Goal: Check status: Check status

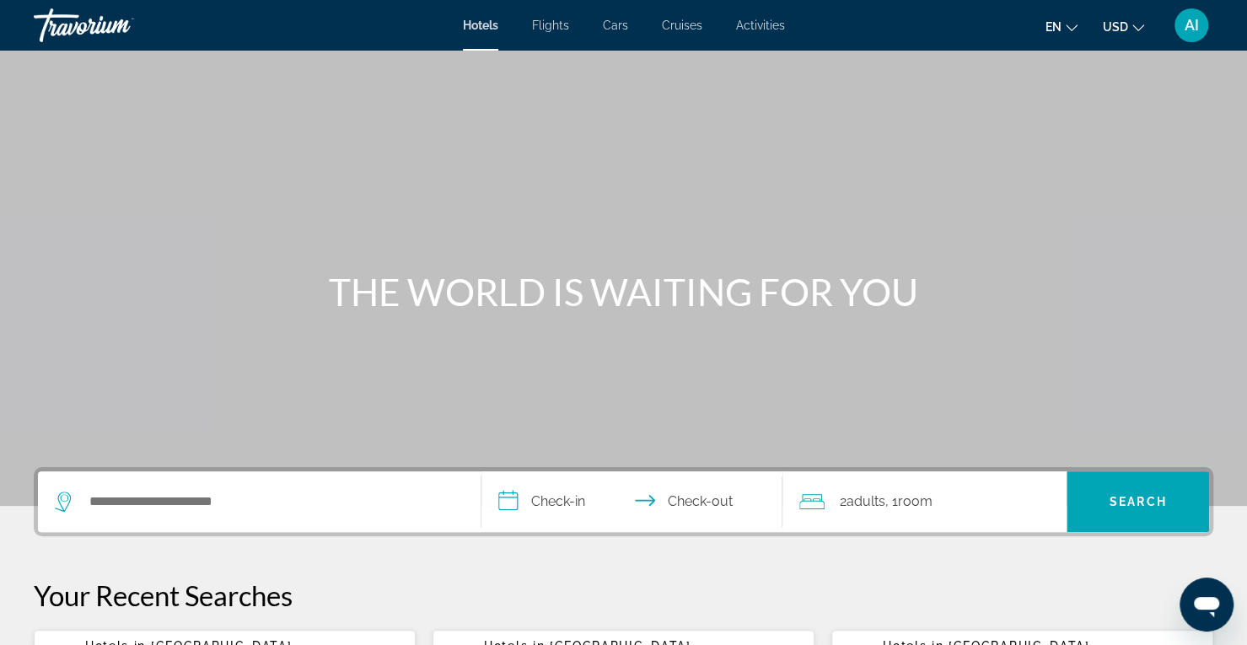
click at [1197, 27] on span "AI" at bounding box center [1191, 25] width 14 height 17
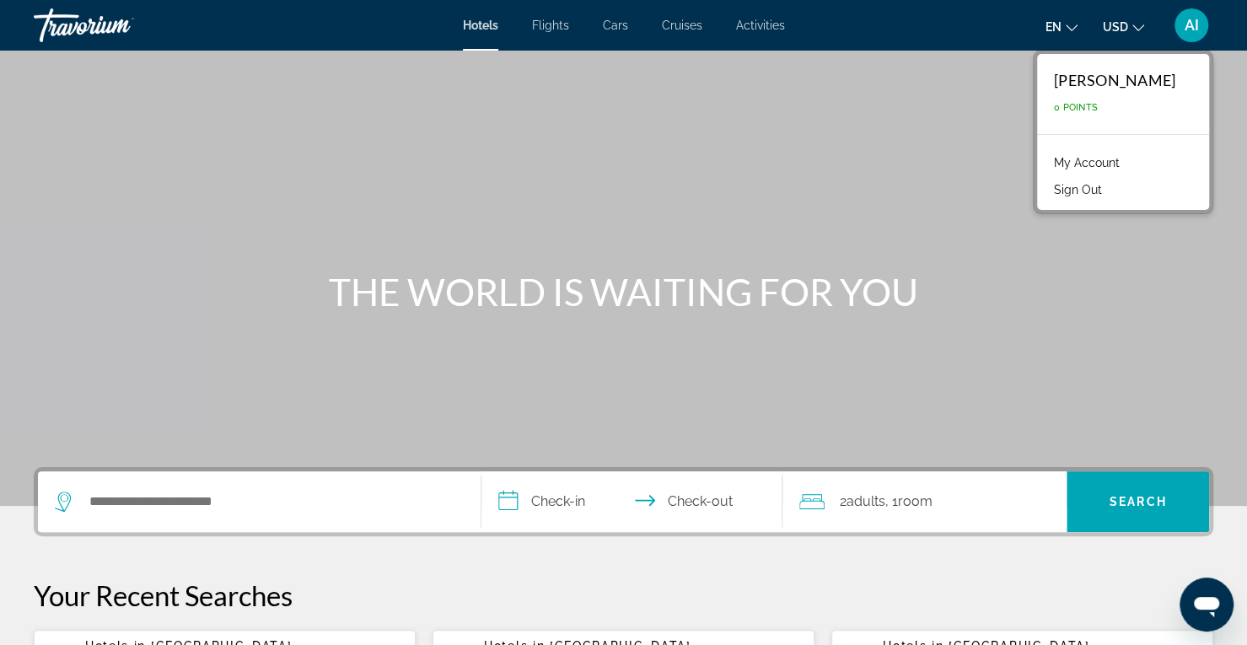
click at [1081, 161] on link "My Account" at bounding box center [1086, 163] width 83 height 22
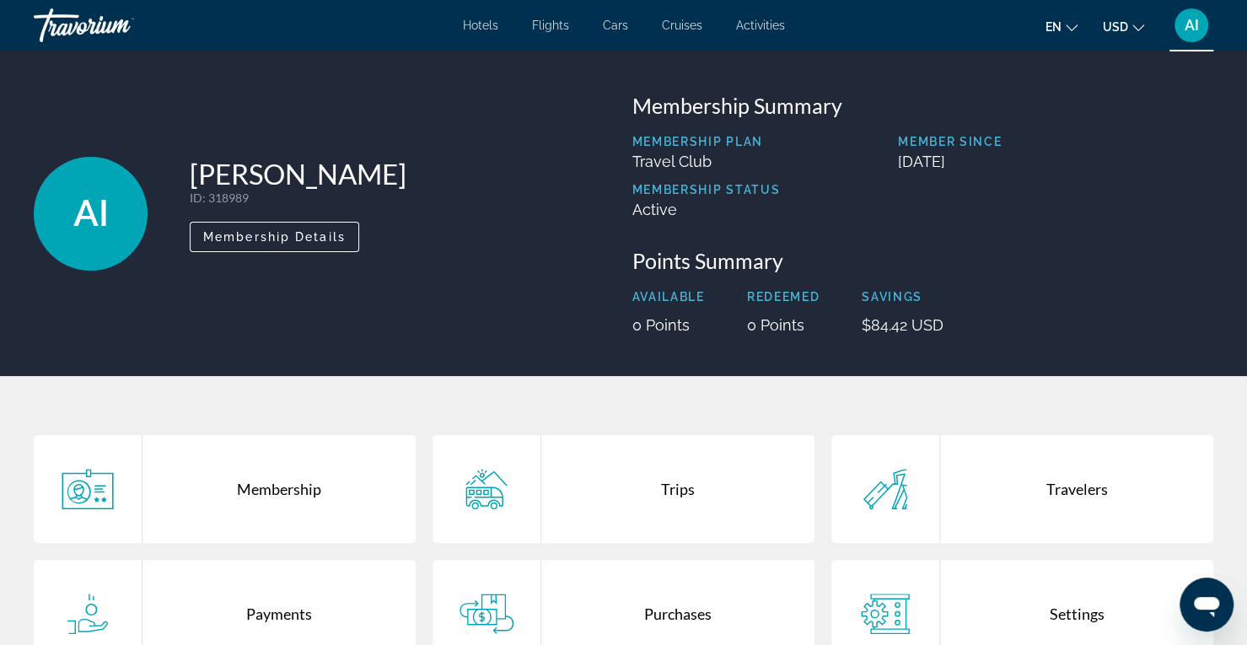
scroll to position [78, 0]
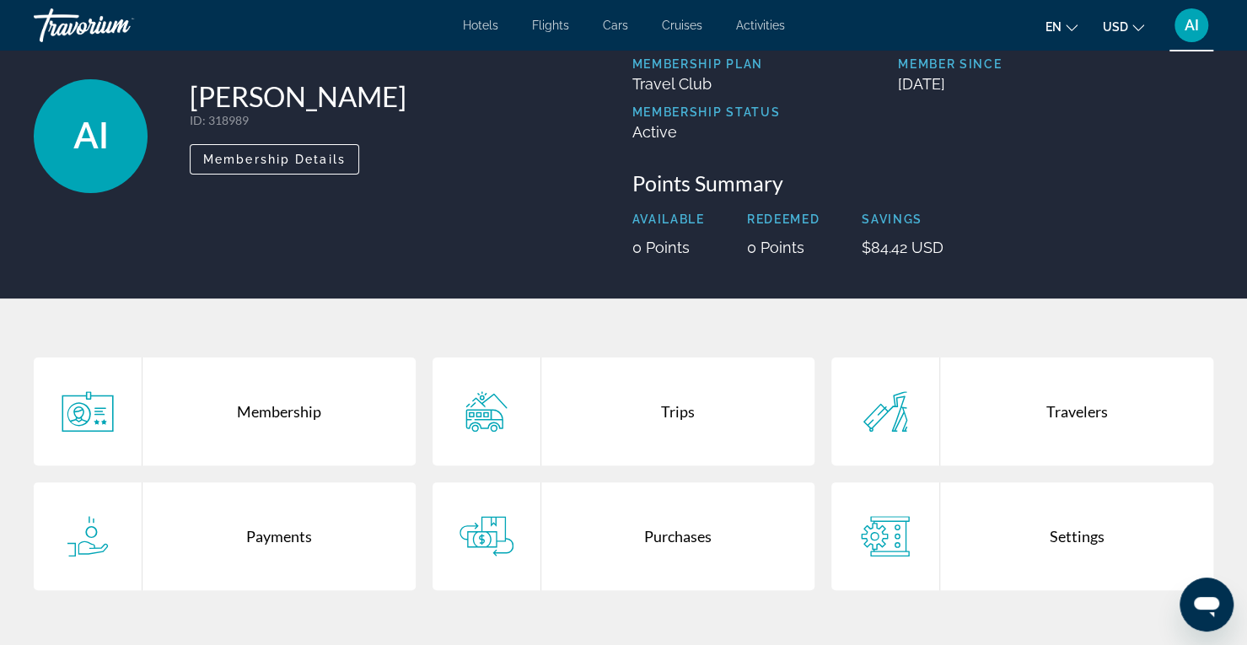
click at [681, 407] on div "Trips" at bounding box center [677, 411] width 273 height 108
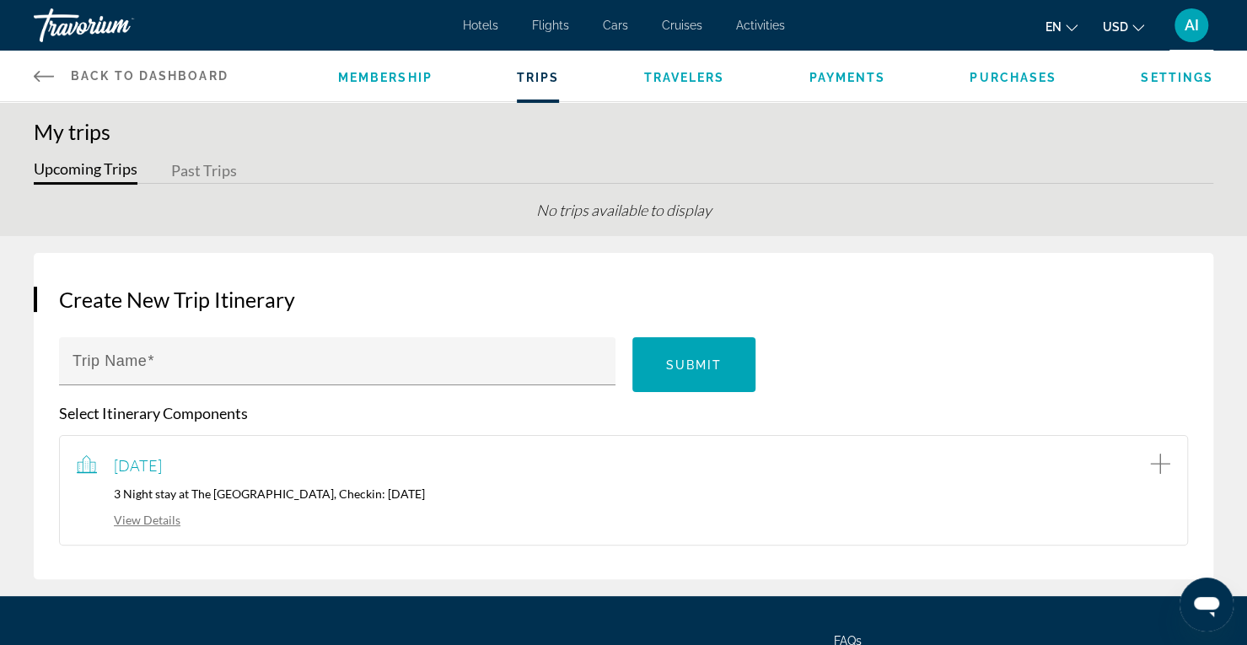
click at [143, 520] on link "View Details" at bounding box center [129, 520] width 104 height 14
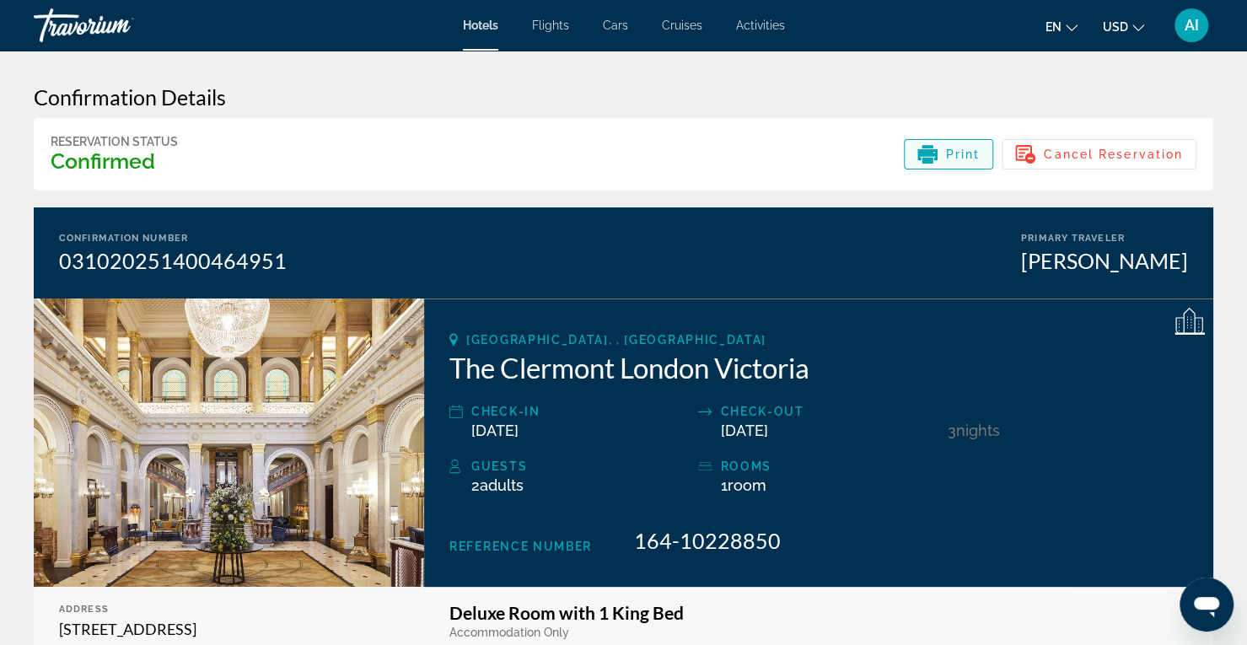
click at [953, 155] on span "Print" at bounding box center [963, 154] width 35 height 13
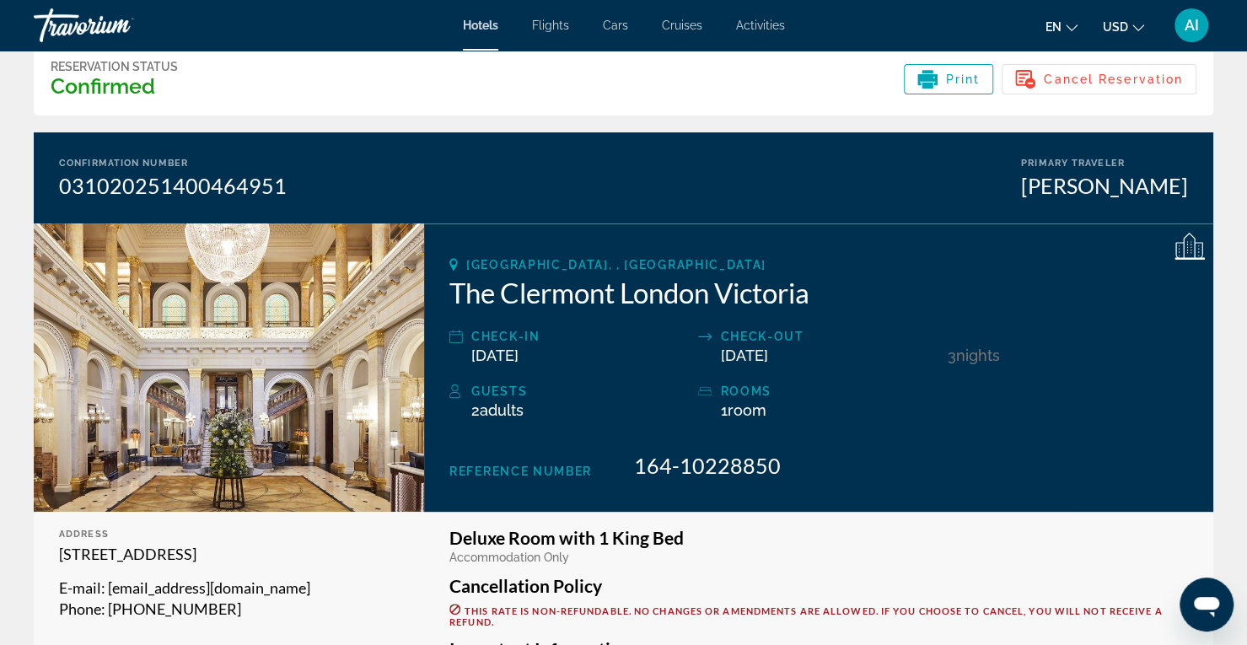
scroll to position [74, 0]
